Goal: Information Seeking & Learning: Find specific fact

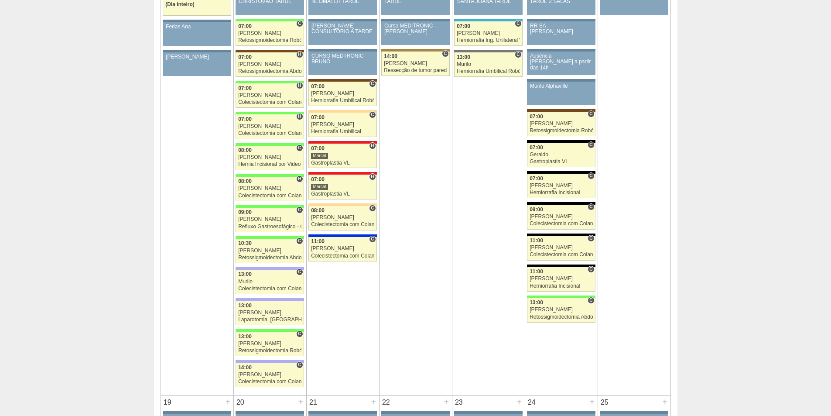
scroll to position [1004, 0]
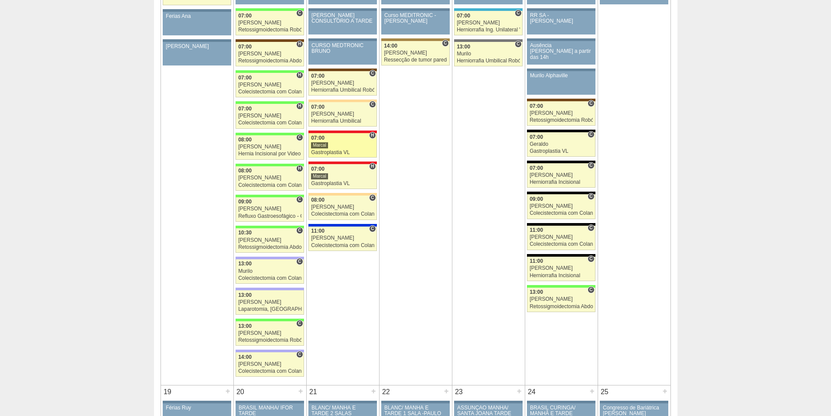
click at [328, 149] on link "89270 Marcal H 07:00 Marcal Gastroplastia VL Hospital Assunção Assunção Ariane …" at bounding box center [343, 145] width 68 height 24
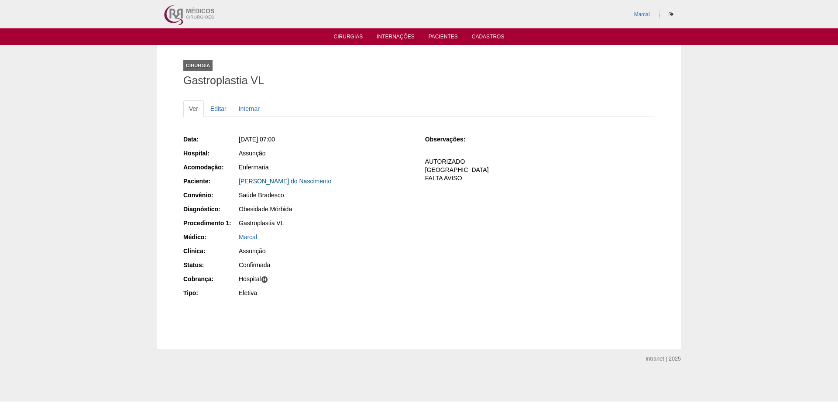
click at [263, 182] on link "Ariane Cristine Bengivenga do Nascimento" at bounding box center [285, 181] width 93 height 7
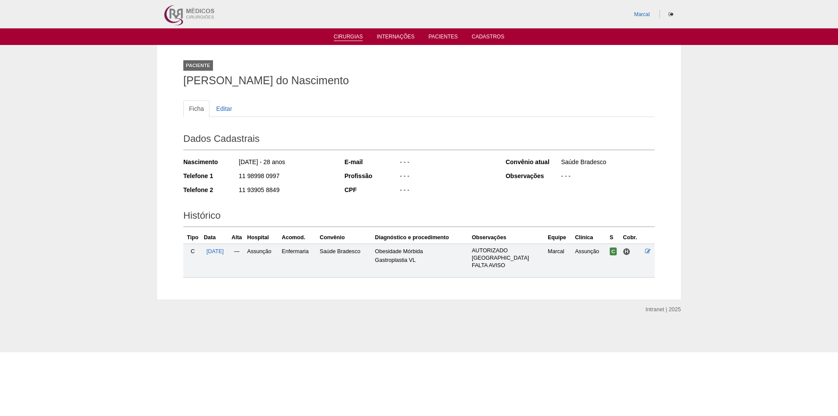
click at [352, 37] on link "Cirurgias" at bounding box center [348, 37] width 29 height 7
